Goal: Task Accomplishment & Management: Use online tool/utility

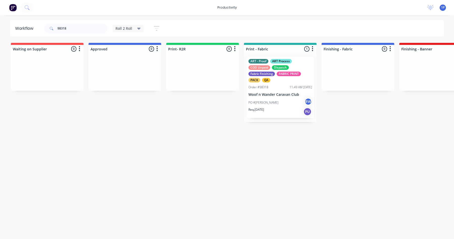
drag, startPoint x: 69, startPoint y: 29, endPoint x: 1, endPoint y: 19, distance: 69.1
click at [58, 23] on input "98318" at bounding box center [83, 28] width 50 height 10
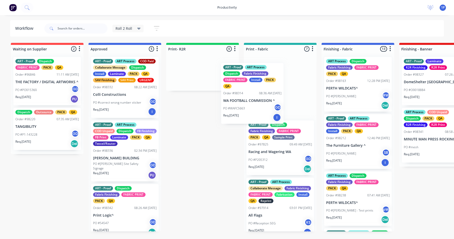
drag, startPoint x: 154, startPoint y: 99, endPoint x: 255, endPoint y: 112, distance: 102.1
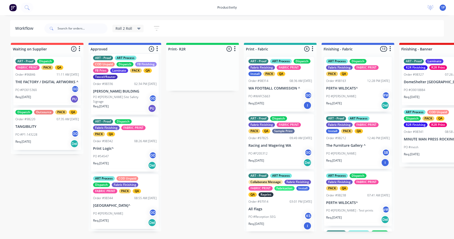
scroll to position [76, 0]
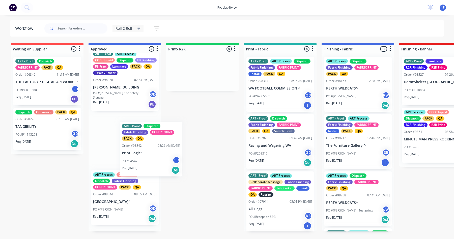
drag, startPoint x: 132, startPoint y: 162, endPoint x: 142, endPoint y: 155, distance: 11.7
click at [142, 156] on div "ART - Proof ART Process COD Paid Collaborate Message Dispatch Install Laminate …" at bounding box center [125, 142] width 73 height 179
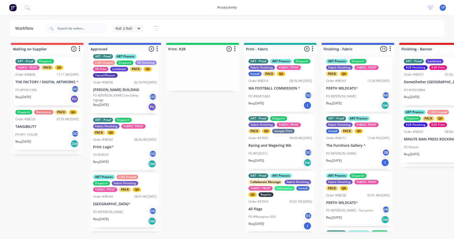
click at [126, 159] on div "PO #54547 GD" at bounding box center [125, 155] width 64 height 10
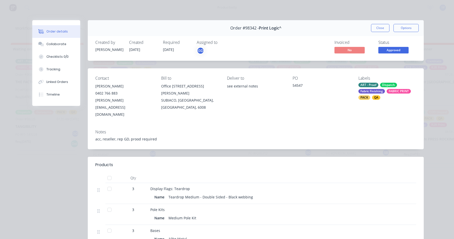
click at [374, 29] on button "Close" at bounding box center [380, 28] width 18 height 8
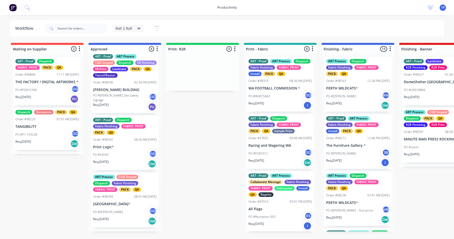
click at [120, 215] on p "PO #[PERSON_NAME]" at bounding box center [108, 212] width 30 height 5
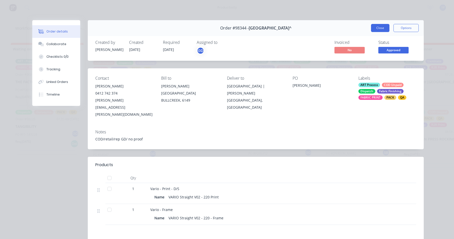
click at [374, 30] on button "Close" at bounding box center [380, 28] width 18 height 8
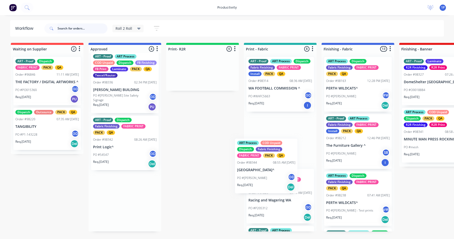
drag, startPoint x: 112, startPoint y: 214, endPoint x: 261, endPoint y: 173, distance: 154.5
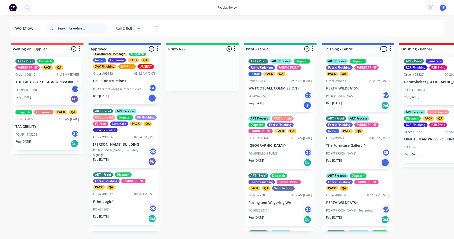
scroll to position [19, 0]
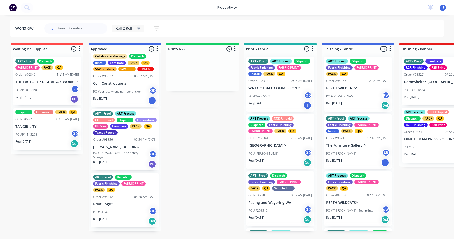
click at [125, 217] on div "PO #54547 GD" at bounding box center [125, 213] width 64 height 10
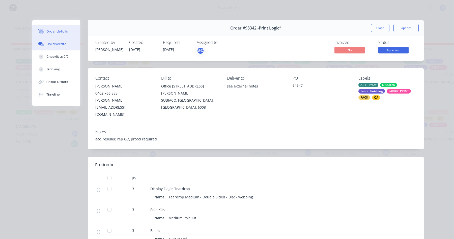
click at [46, 44] on div "Collaborate" at bounding box center [56, 44] width 20 height 5
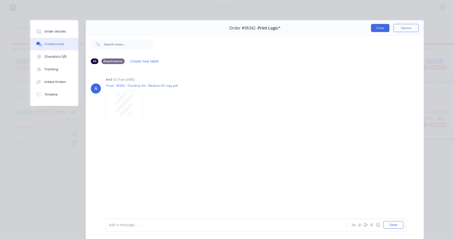
click at [374, 27] on button "Close" at bounding box center [380, 28] width 18 height 8
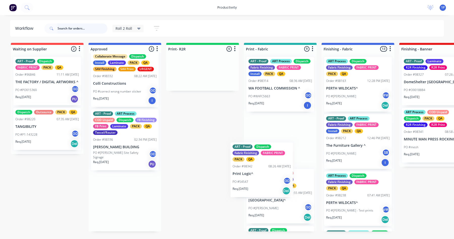
drag, startPoint x: 141, startPoint y: 202, endPoint x: 293, endPoint y: 165, distance: 156.2
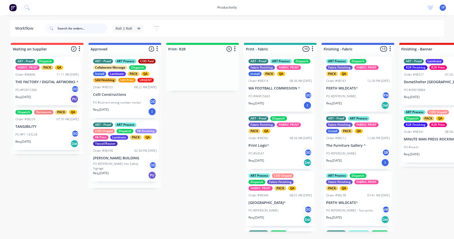
scroll to position [0, 0]
